Goal: Information Seeking & Learning: Compare options

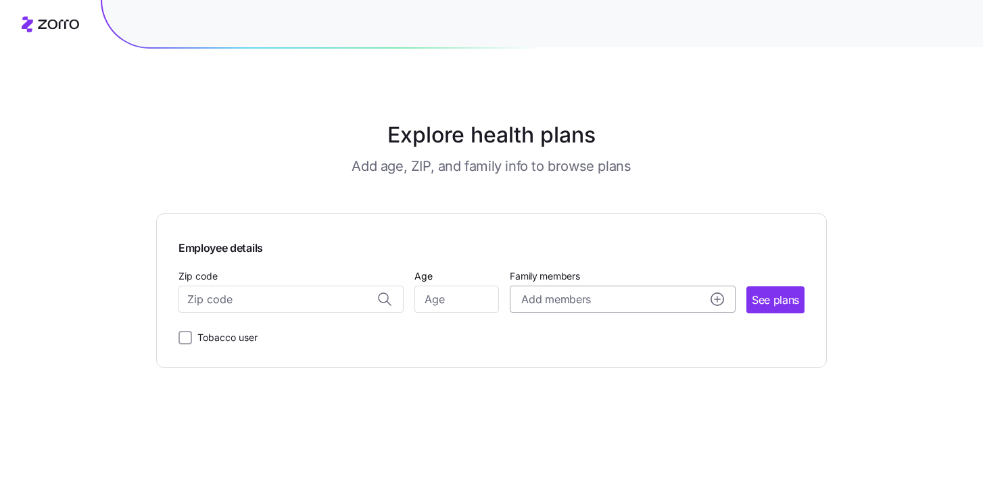
click at [656, 298] on div "Add members" at bounding box center [622, 299] width 202 height 17
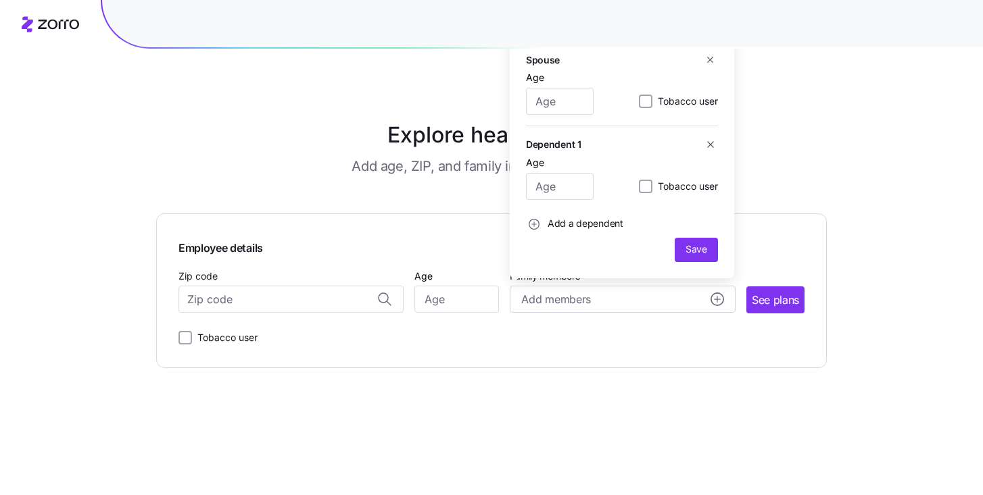
click at [665, 372] on main "Explore health plans Add age, ZIP, and family info to browse plans Employee det…" at bounding box center [491, 247] width 670 height 495
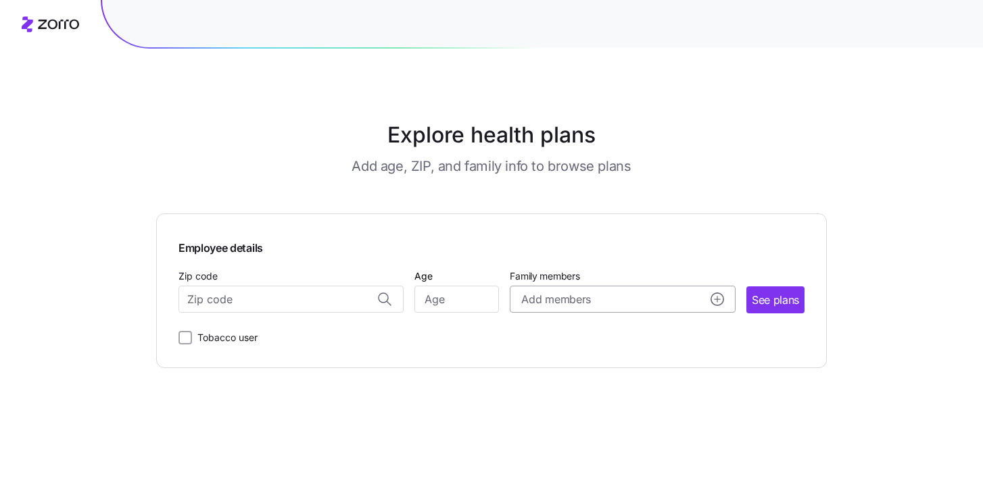
click at [715, 301] on circle "add icon" at bounding box center [717, 299] width 12 height 12
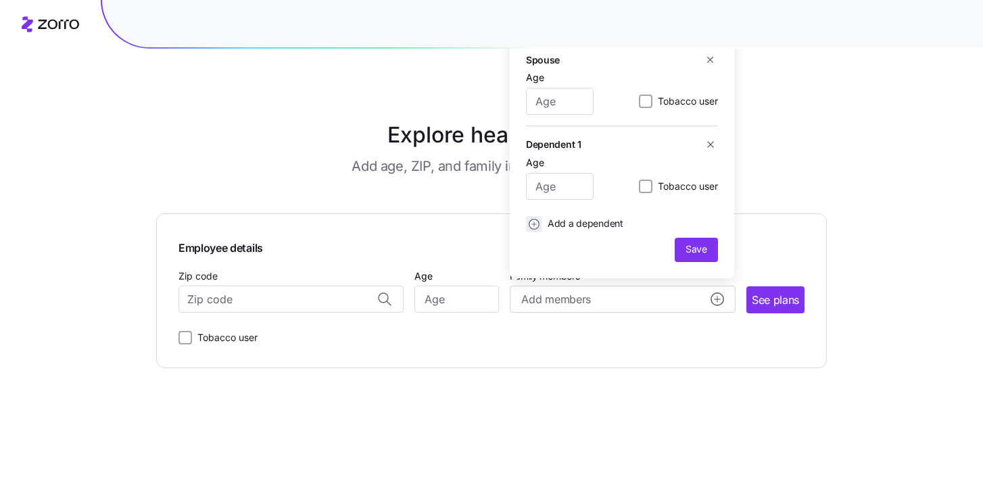
click at [534, 223] on circle "add icon" at bounding box center [534, 224] width 10 height 10
click at [491, 379] on main "Explore health plans Add age, ZIP, and family info to browse plans Employee det…" at bounding box center [491, 247] width 670 height 495
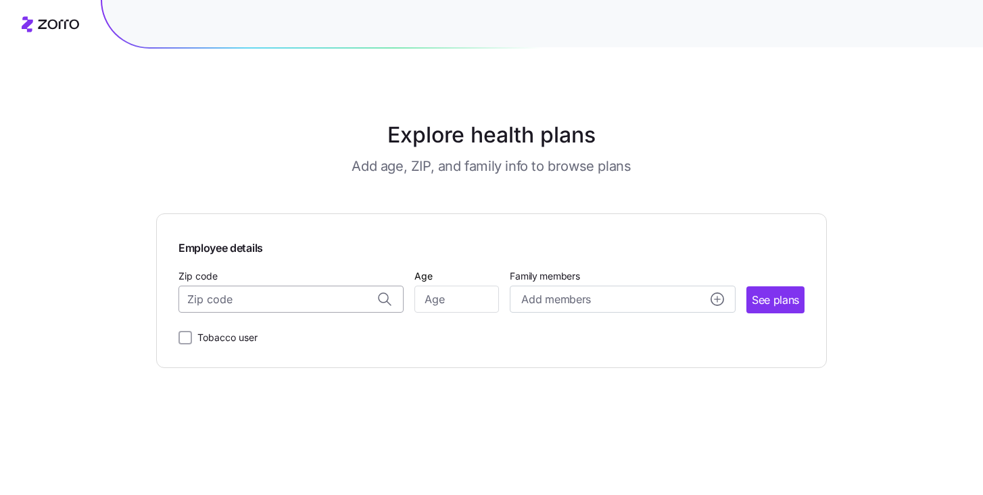
click at [299, 299] on input "Zip code" at bounding box center [290, 299] width 225 height 27
type input "48479"
click at [462, 295] on input "Age" at bounding box center [456, 299] width 84 height 27
click at [303, 291] on input "Zip code" at bounding box center [290, 299] width 225 height 27
click at [318, 331] on span "78749, Travis County, TX" at bounding box center [288, 334] width 189 height 17
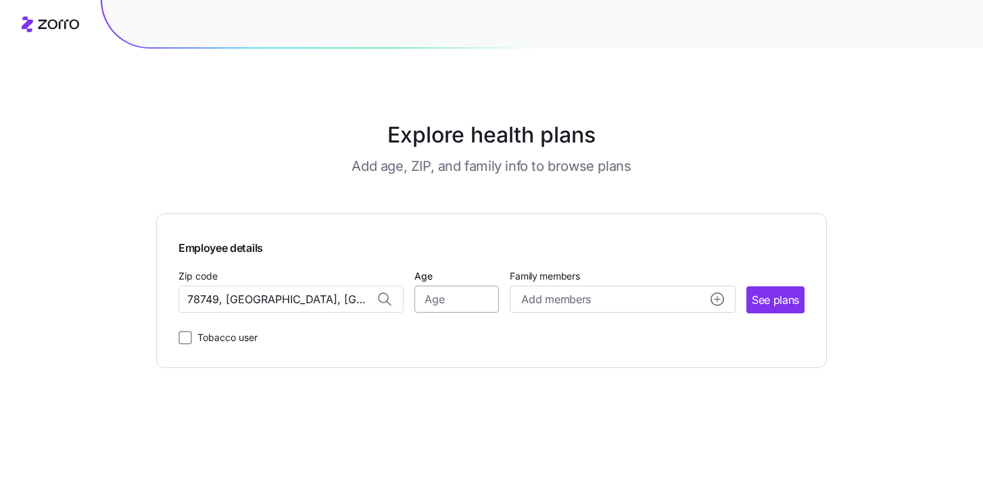
type input "78749, Travis County, TX"
click at [486, 299] on input "Age" at bounding box center [456, 299] width 84 height 27
type input "45"
click at [551, 295] on span "Add members" at bounding box center [555, 299] width 69 height 17
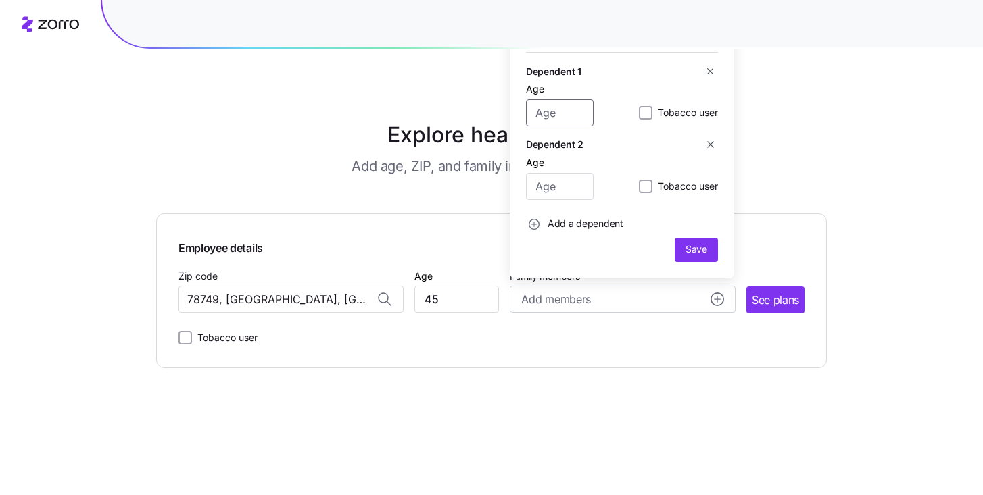
click at [571, 117] on input "Age" at bounding box center [560, 112] width 68 height 27
click at [661, 368] on div "Employee details Zip code 78749, Travis County, TX Age 45 Family members Add me…" at bounding box center [491, 291] width 670 height 155
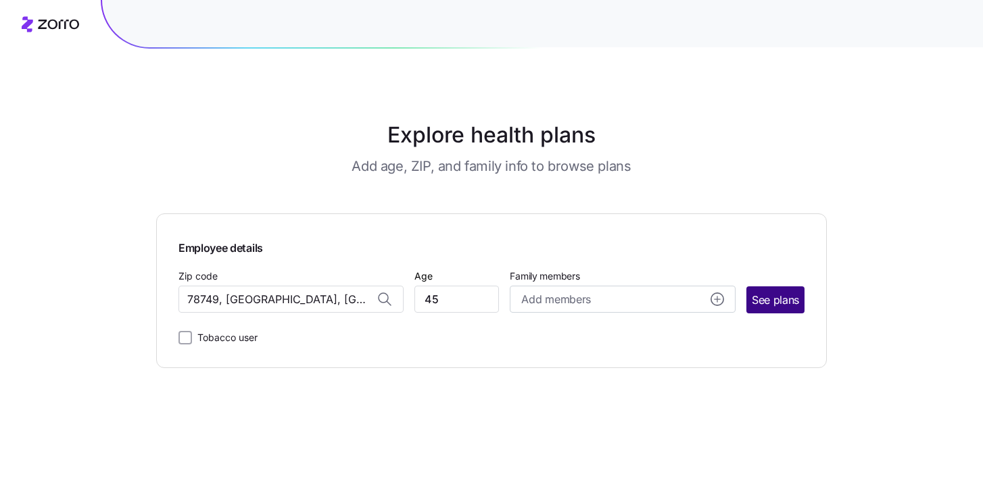
click at [762, 295] on span "See plans" at bounding box center [774, 300] width 47 height 17
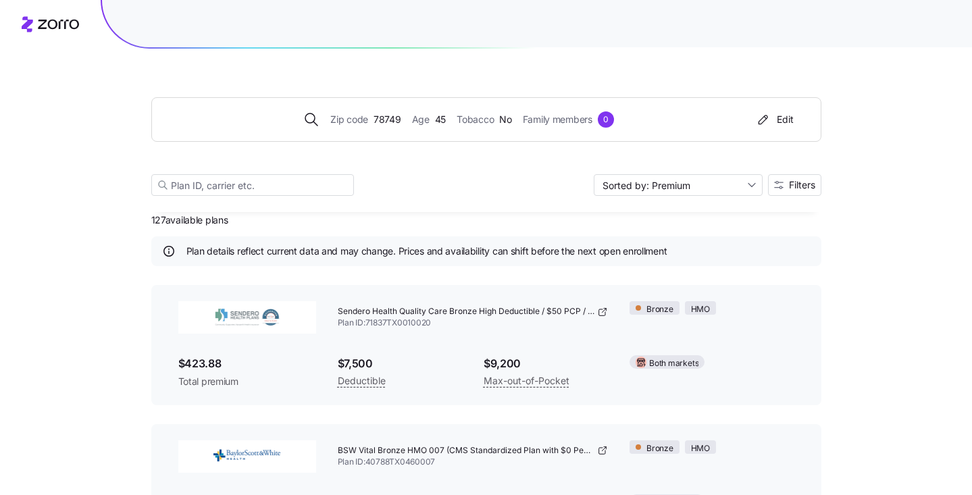
scroll to position [12, 0]
drag, startPoint x: 335, startPoint y: 322, endPoint x: 434, endPoint y: 321, distance: 98.7
click at [434, 321] on div "Sendero Health Quality Care Bronze High Deductible / $50 PCP / $25 Generic Drug…" at bounding box center [473, 317] width 293 height 54
click at [456, 327] on span "Plan ID: 71837TX0010020" at bounding box center [473, 322] width 271 height 11
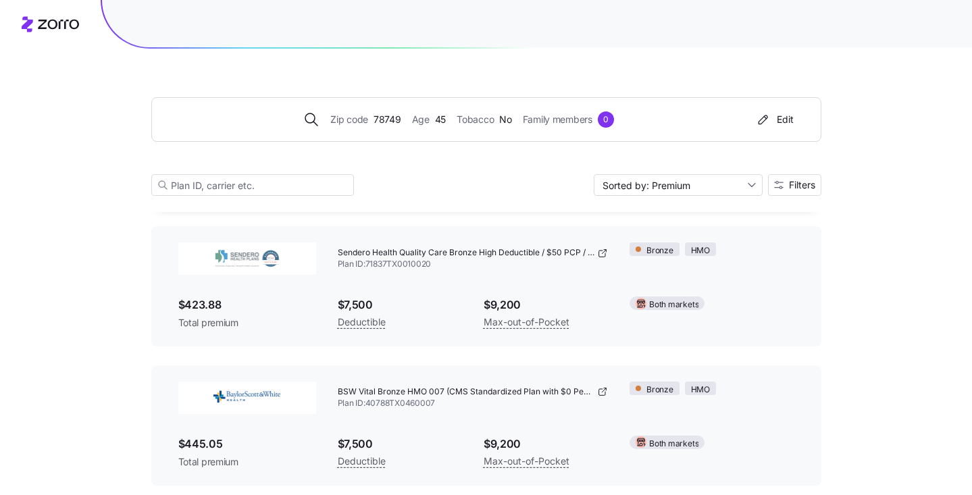
scroll to position [0, 0]
